Goal: Information Seeking & Learning: Learn about a topic

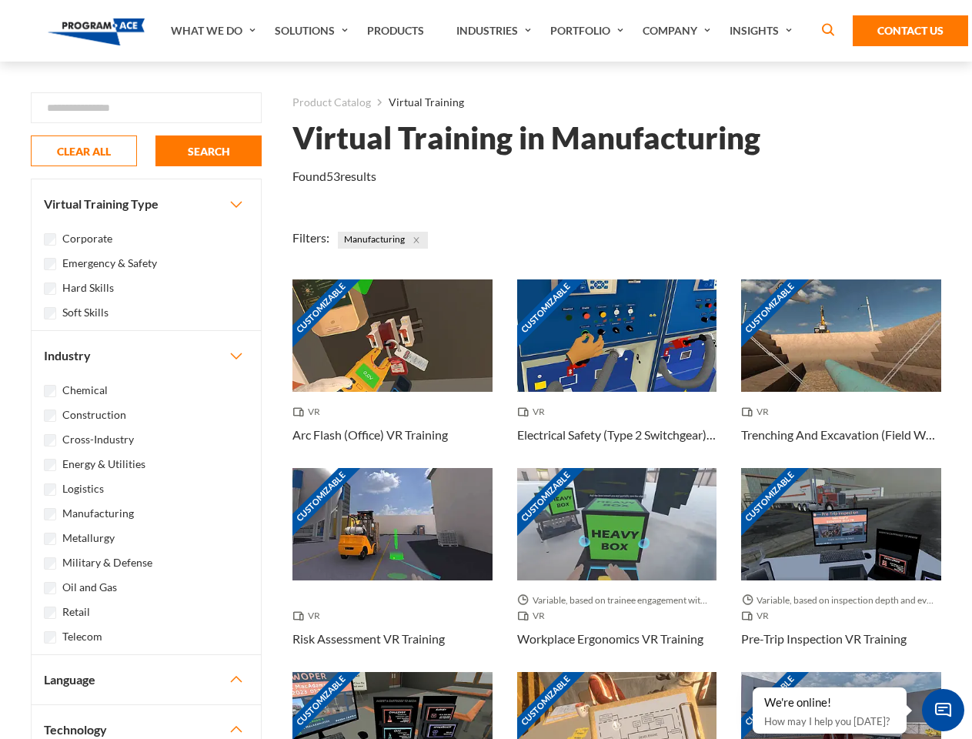
click at [215, 31] on link "What We Do" at bounding box center [215, 31] width 104 height 62
click at [313, 31] on link "Solutions" at bounding box center [313, 31] width 92 height 62
click at [496, 31] on link "Industries" at bounding box center [496, 31] width 94 height 62
click at [680, 31] on link "Company" at bounding box center [678, 31] width 87 height 62
click at [764, 31] on link "Insights" at bounding box center [763, 31] width 82 height 62
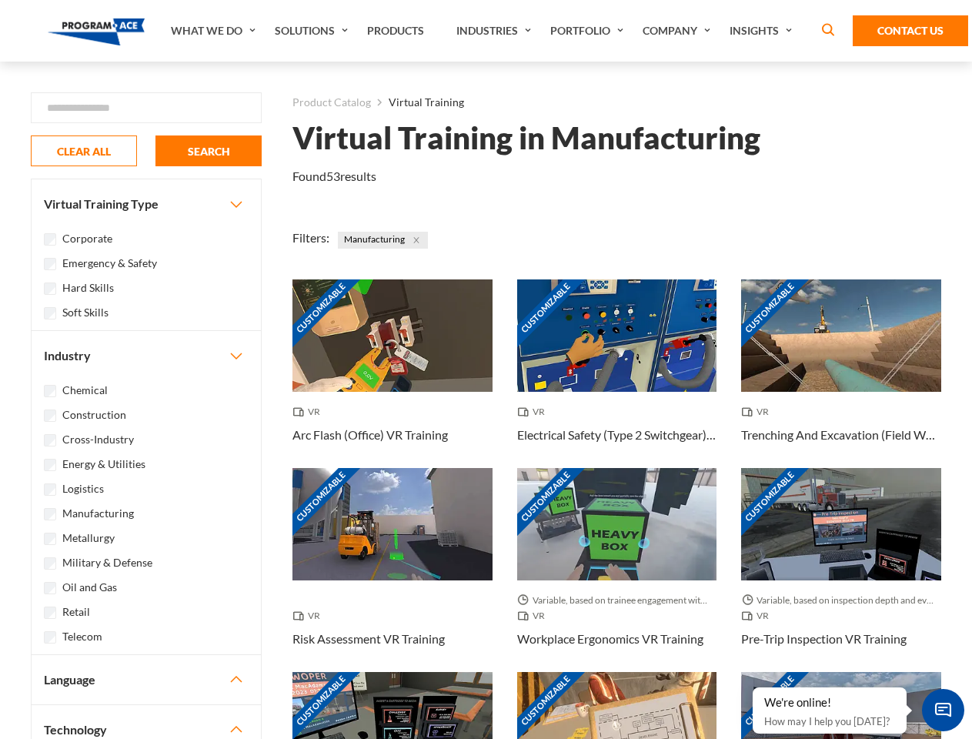
click at [0, 0] on div "Blog White Papers News" at bounding box center [0, 0] width 0 height 0
click at [0, 0] on strong "How Virtual Learning Can Enhance Workforce Productivity: A Guide for L&D Manage…" at bounding box center [0, 0] width 0 height 0
click at [943, 710] on span "Minimize live chat window" at bounding box center [943, 710] width 56 height 56
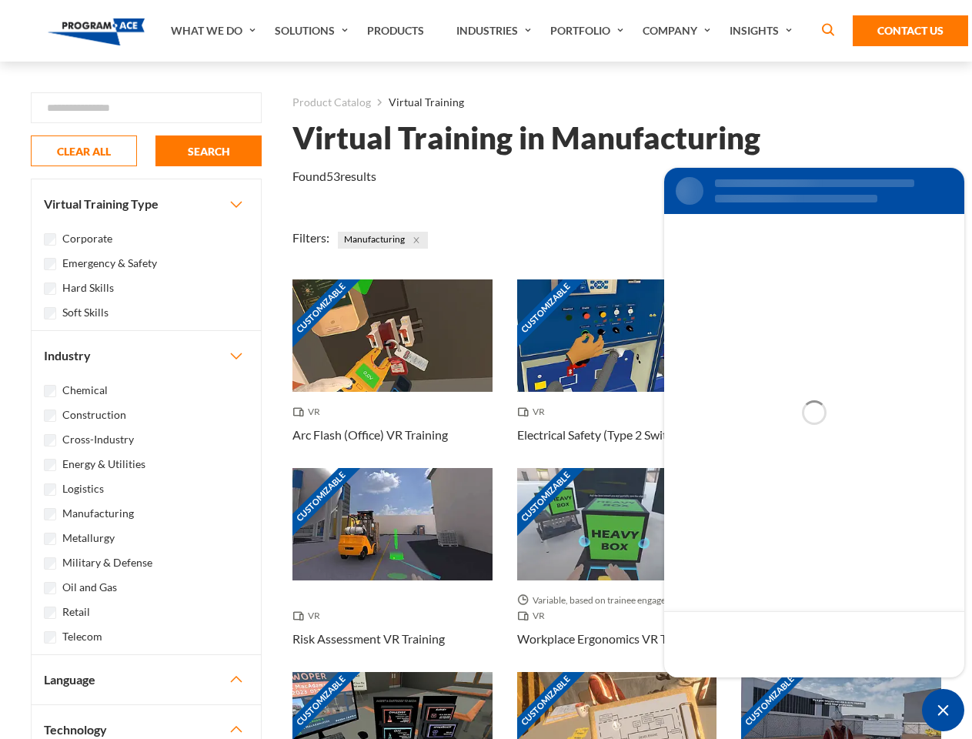
click at [754, 688] on div "Customizable" at bounding box center [841, 728] width 200 height 112
